Goal: Task Accomplishment & Management: Use online tool/utility

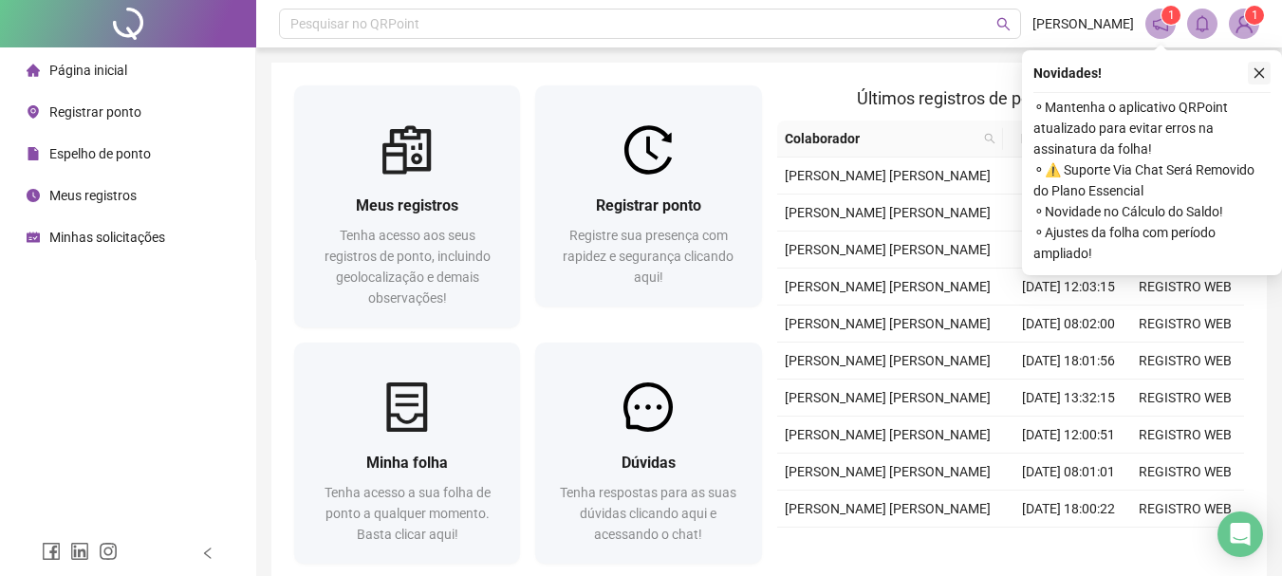
click at [1262, 81] on button "button" at bounding box center [1259, 73] width 23 height 23
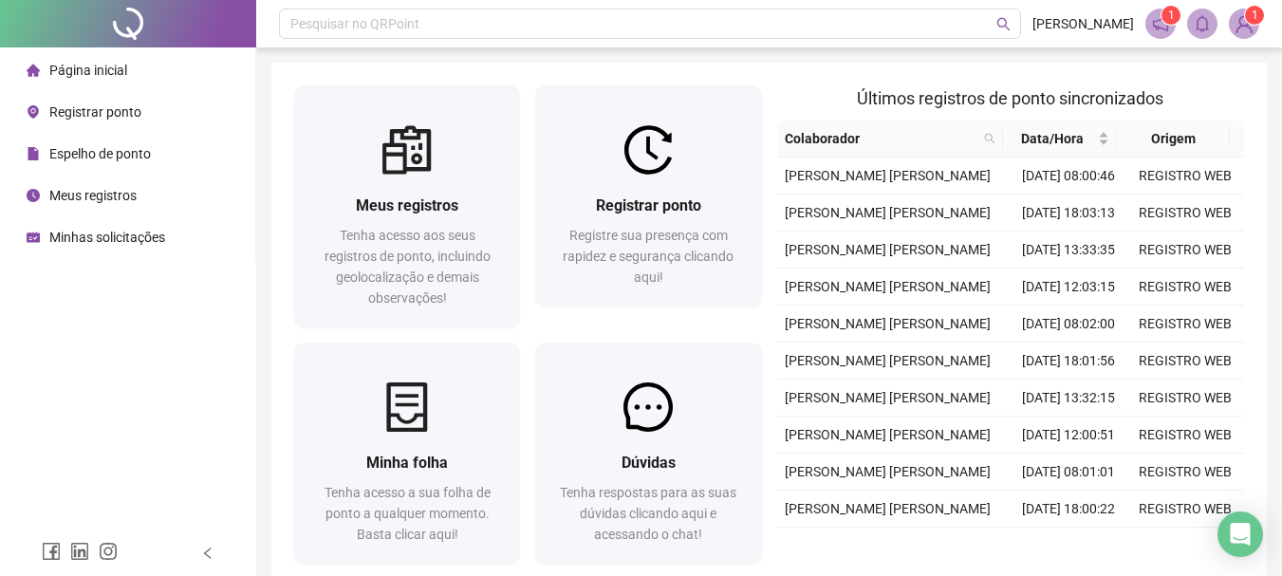
click at [103, 116] on span "Registrar ponto" at bounding box center [95, 111] width 92 height 15
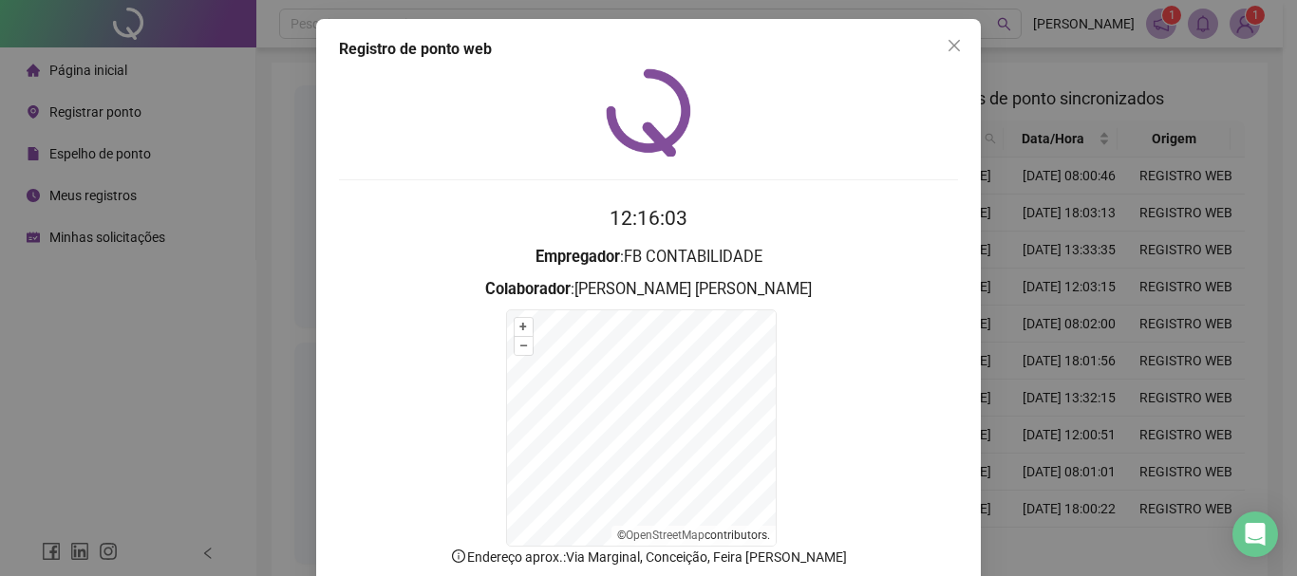
scroll to position [95, 0]
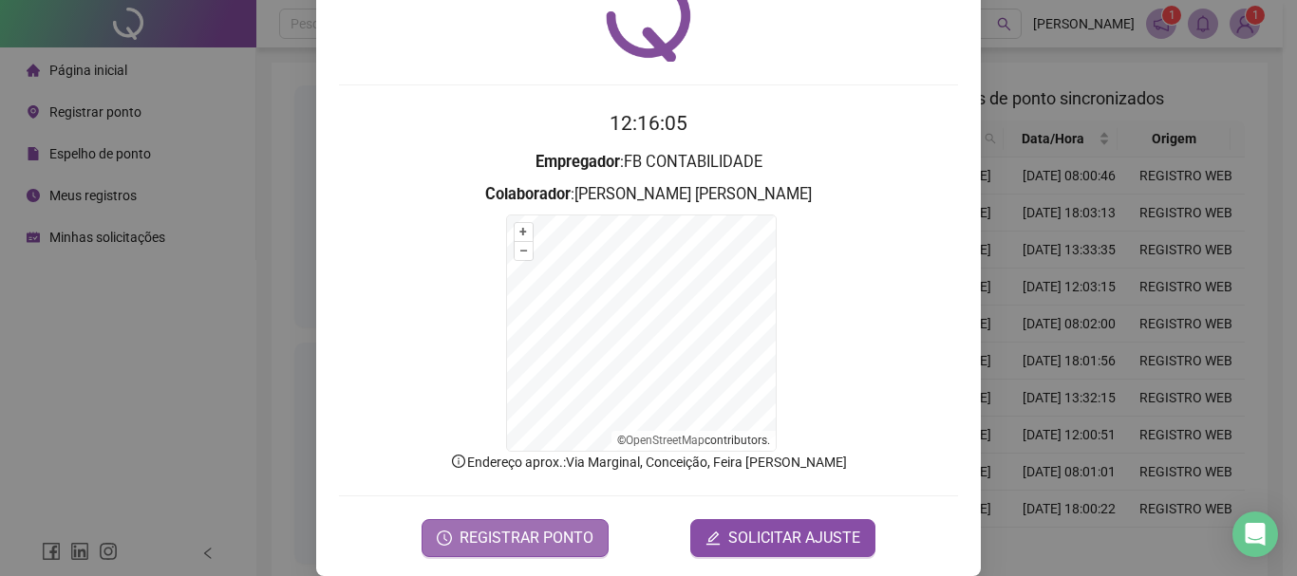
click at [528, 532] on span "REGISTRAR PONTO" at bounding box center [526, 538] width 134 height 23
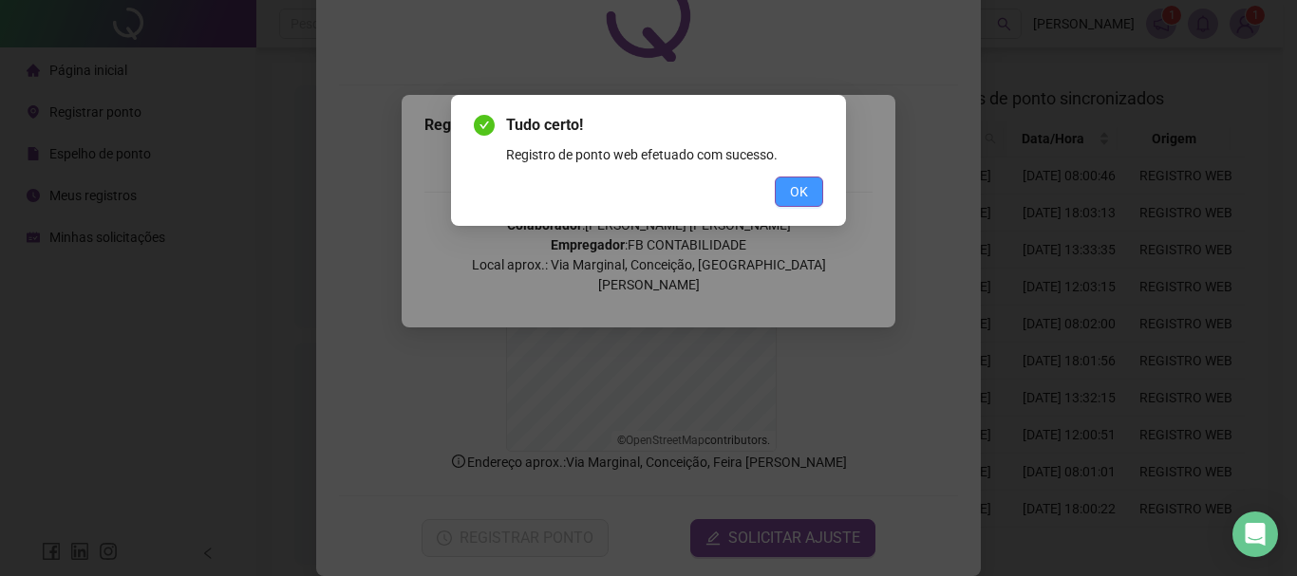
click at [797, 190] on span "OK" at bounding box center [799, 191] width 18 height 21
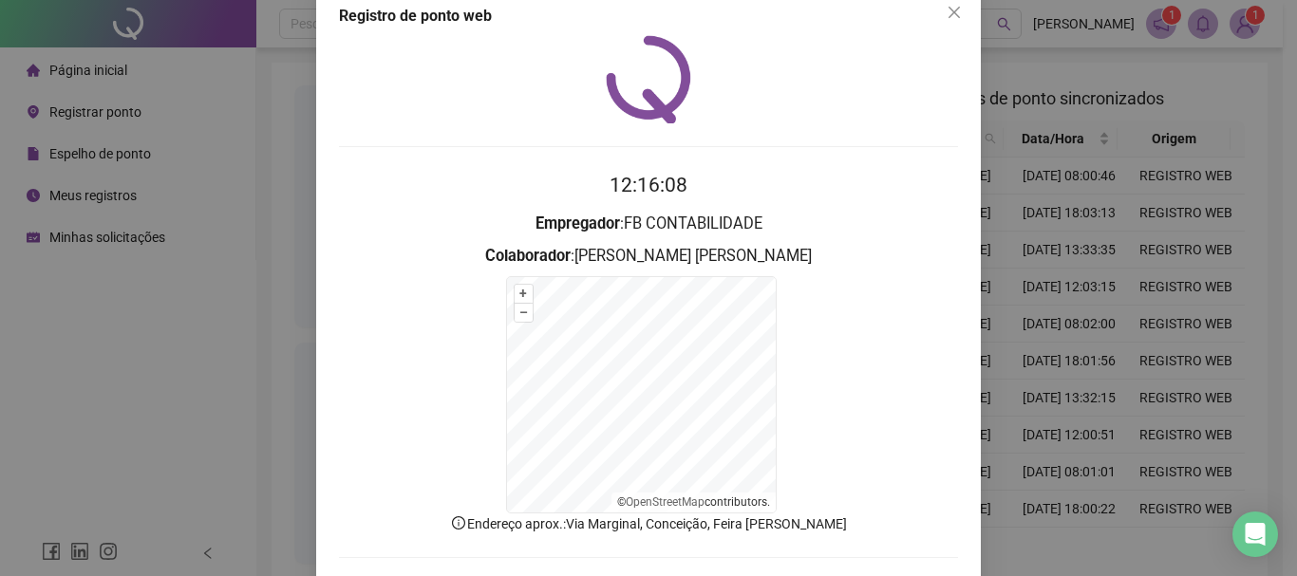
scroll to position [0, 0]
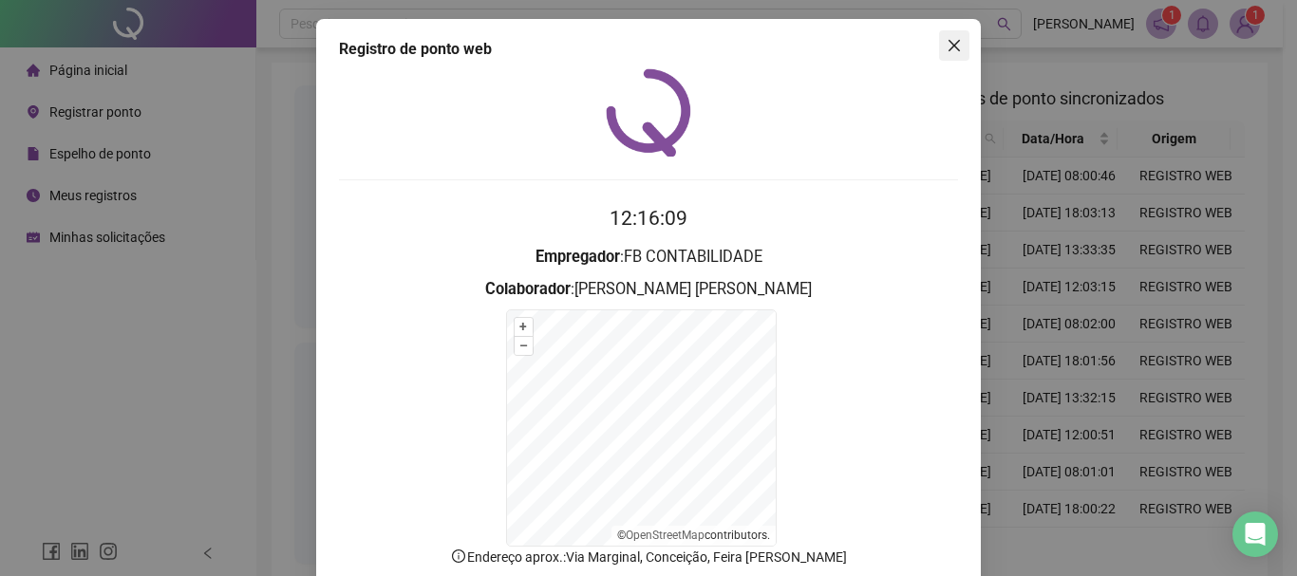
click at [953, 48] on icon "close" at bounding box center [953, 45] width 15 height 15
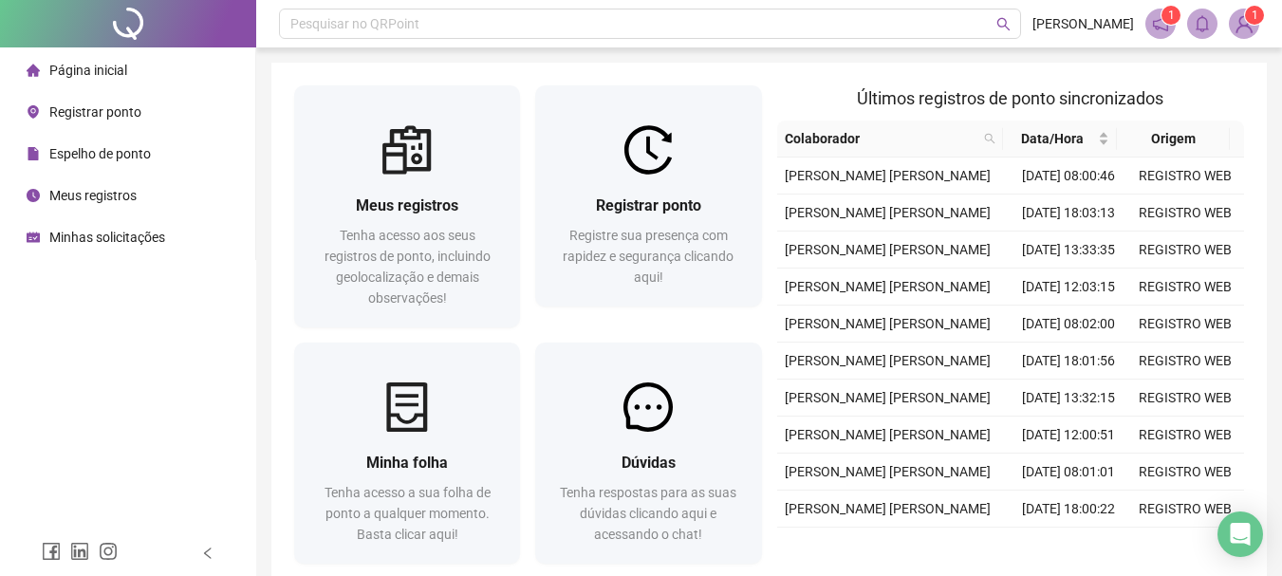
click at [105, 203] on span "Meus registros" at bounding box center [92, 195] width 87 height 15
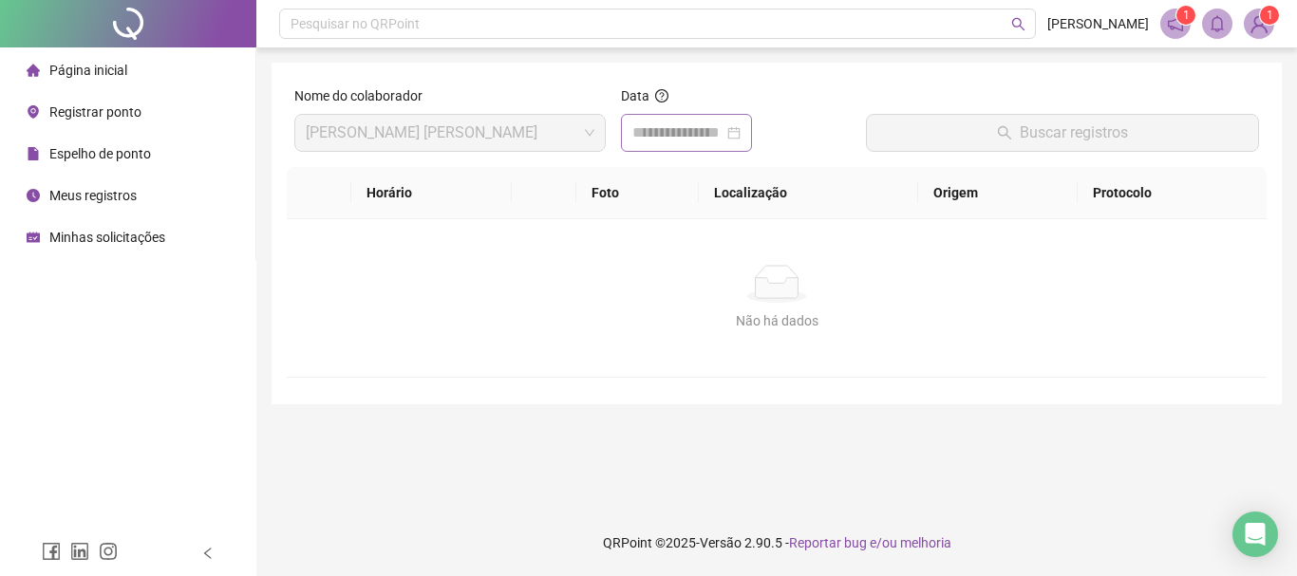
click at [740, 135] on div at bounding box center [686, 133] width 108 height 23
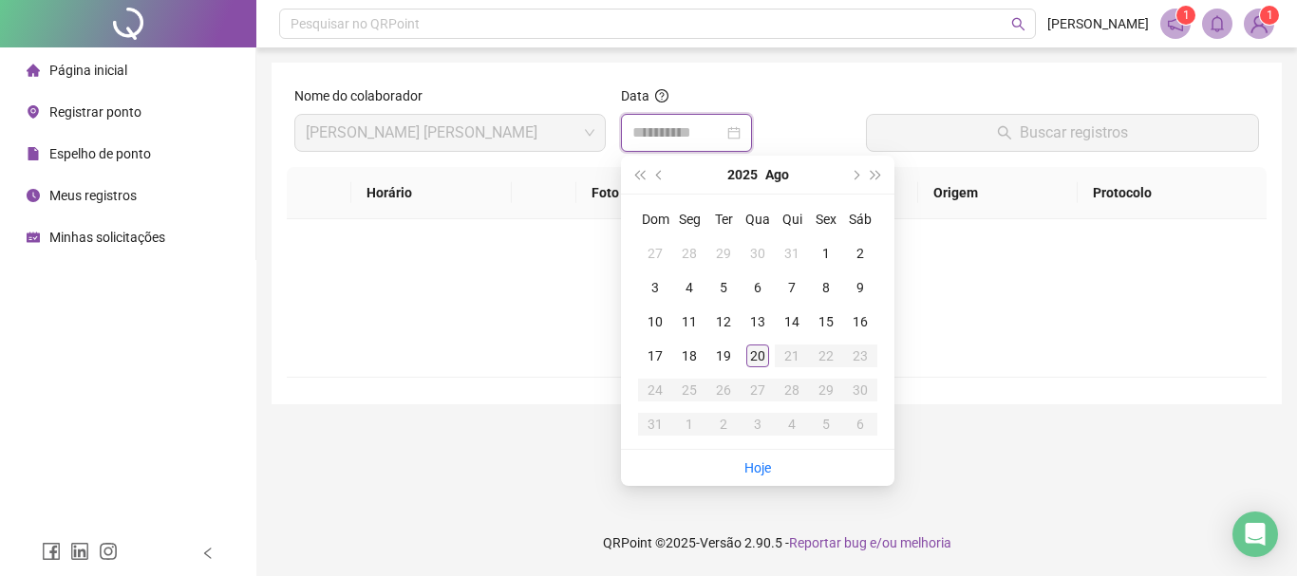
type input "**********"
click at [760, 362] on div "20" at bounding box center [757, 356] width 23 height 23
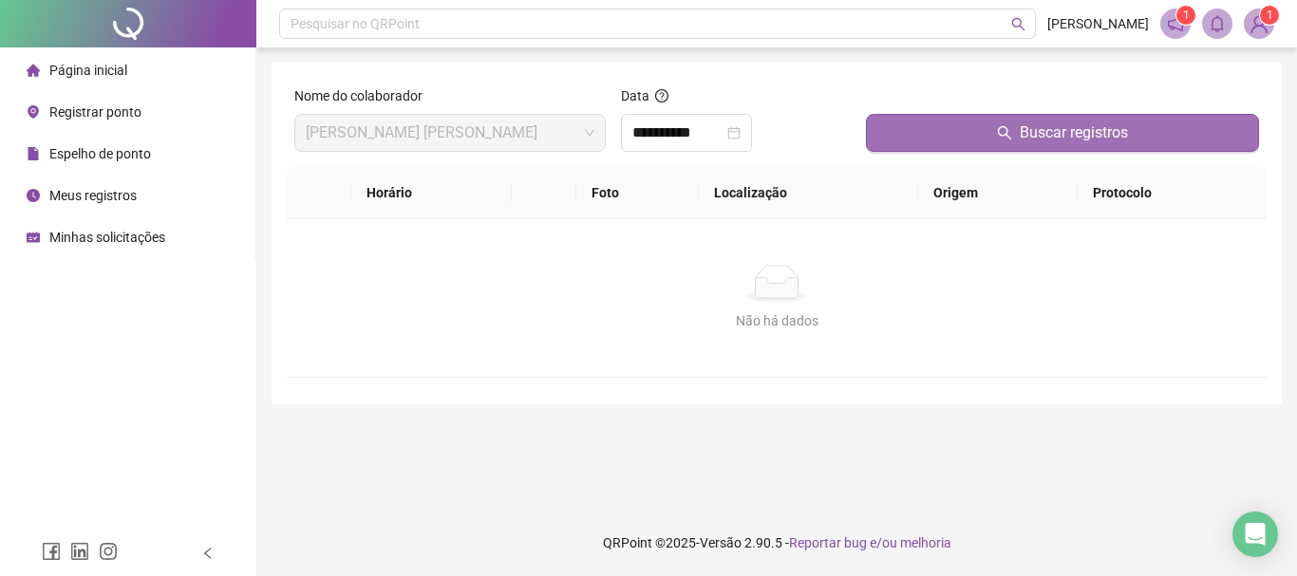
click at [1086, 127] on span "Buscar registros" at bounding box center [1073, 133] width 108 height 23
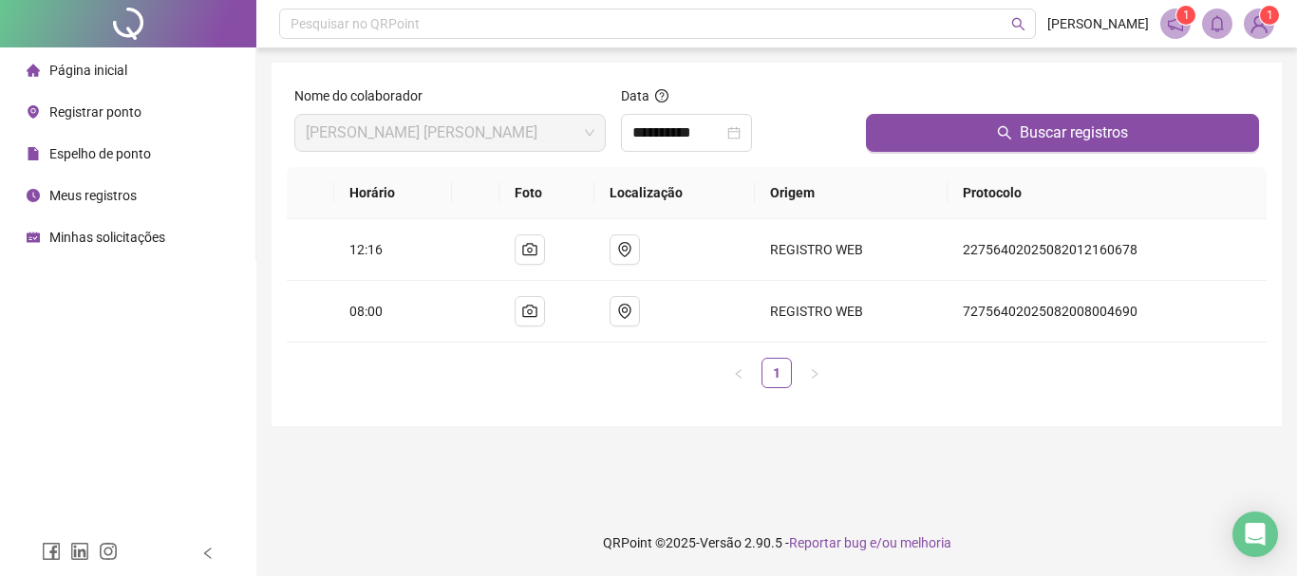
click at [1262, 22] on sup "1" at bounding box center [1269, 15] width 19 height 19
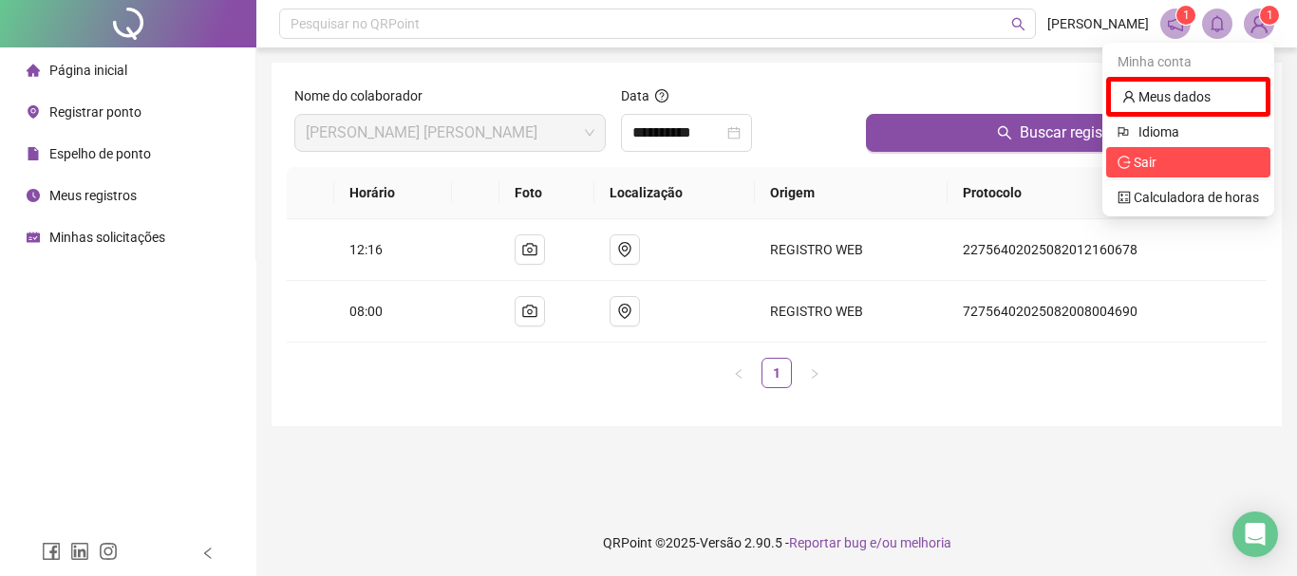
click at [1179, 166] on span "Sair" at bounding box center [1187, 162] width 141 height 21
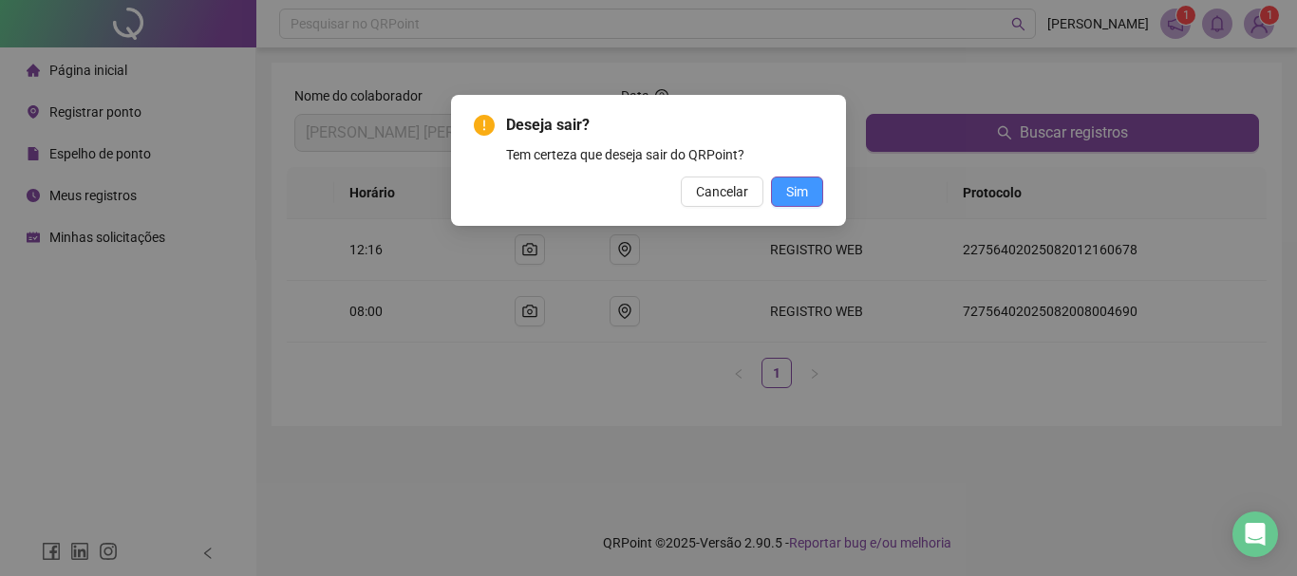
click at [814, 190] on button "Sim" at bounding box center [797, 192] width 52 height 30
